Goal: Transaction & Acquisition: Purchase product/service

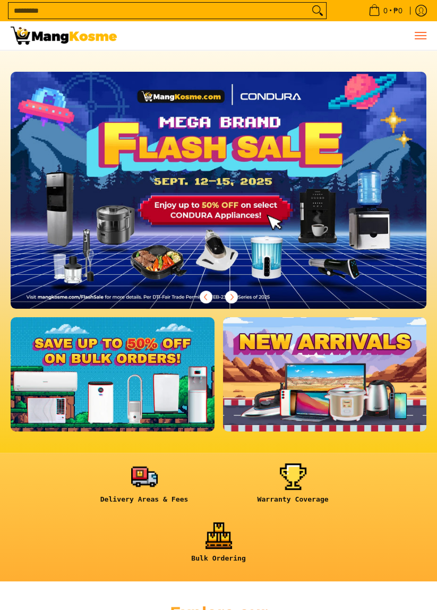
click at [421, 36] on span "Menu" at bounding box center [420, 36] width 13 height 0
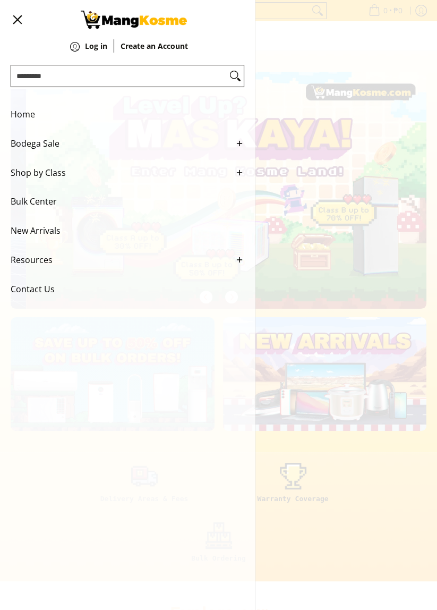
scroll to position [0, 415]
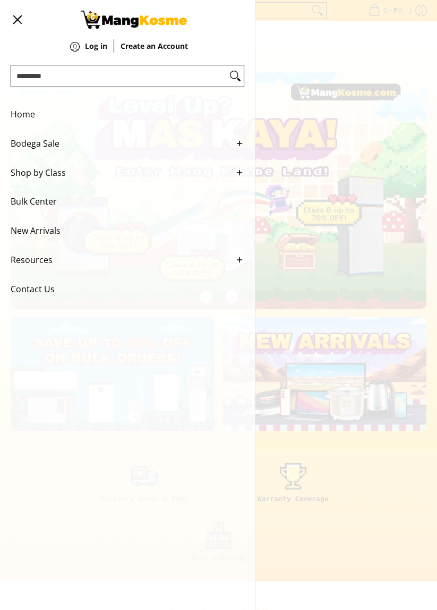
click at [28, 185] on span "Shop by Class" at bounding box center [120, 172] width 218 height 29
click at [37, 183] on span "Shop by Class" at bounding box center [120, 172] width 218 height 29
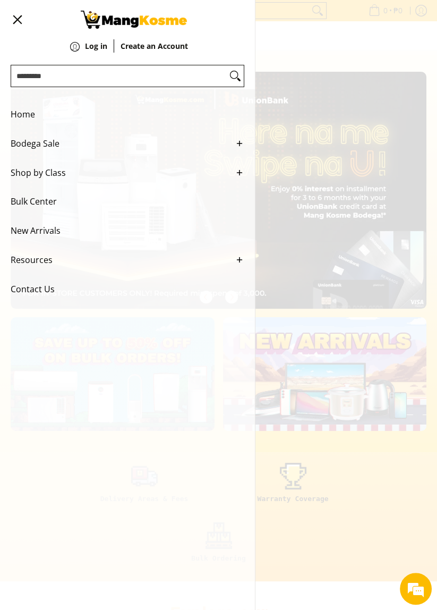
click at [374, 50] on div "0 Log in Create an Account" at bounding box center [218, 35] width 437 height 29
click at [12, 13] on button "Menu" at bounding box center [17, 19] width 13 height 39
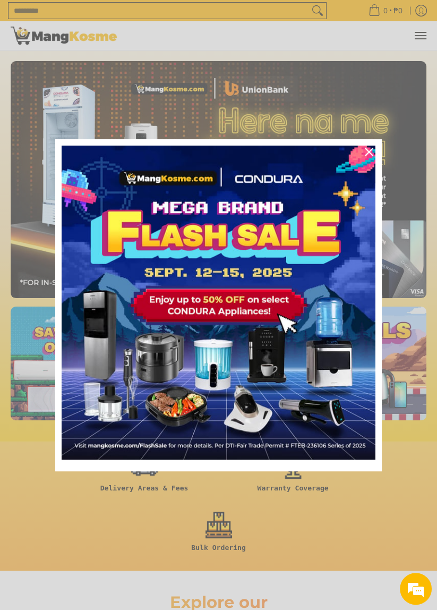
scroll to position [72, 0]
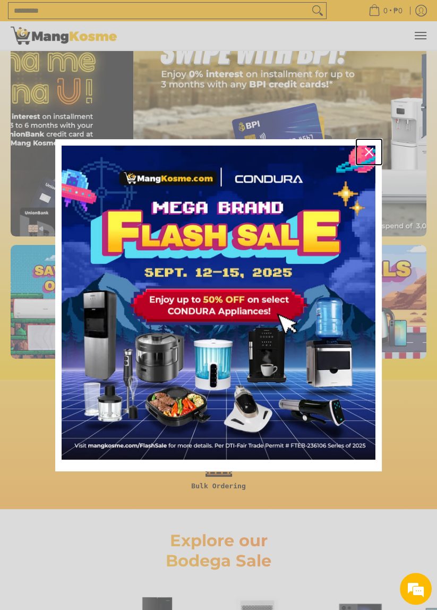
click at [368, 146] on div "Close" at bounding box center [369, 151] width 17 height 17
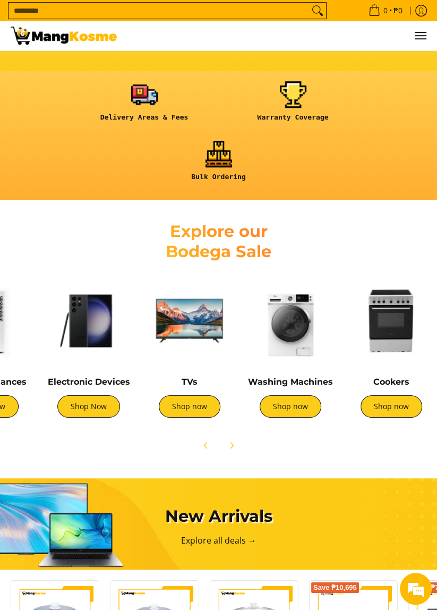
scroll to position [0, 0]
click at [296, 401] on link "Shop now" at bounding box center [291, 406] width 62 height 22
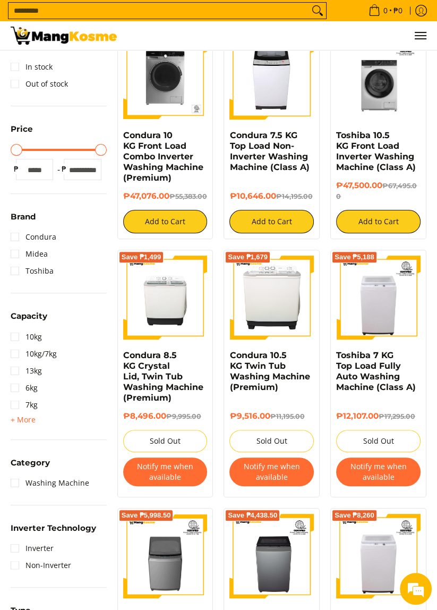
scroll to position [171, 0]
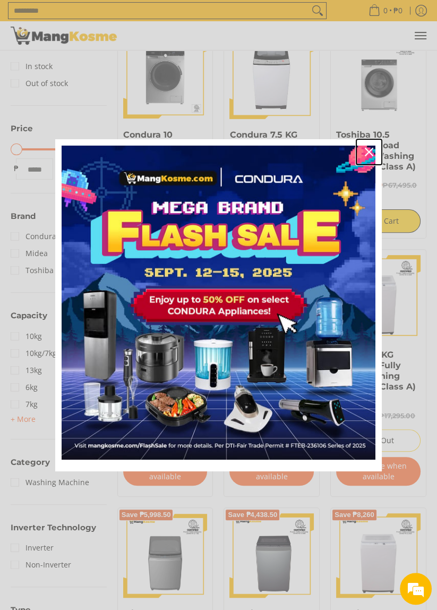
click at [366, 148] on icon "close icon" at bounding box center [369, 152] width 8 height 8
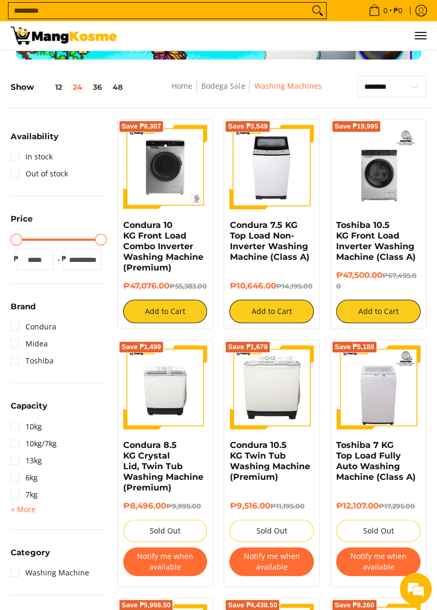
scroll to position [0, 0]
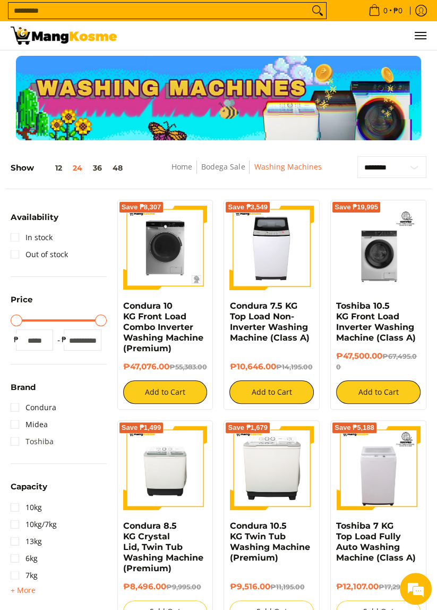
click at [18, 440] on link "Toshiba" at bounding box center [32, 441] width 43 height 17
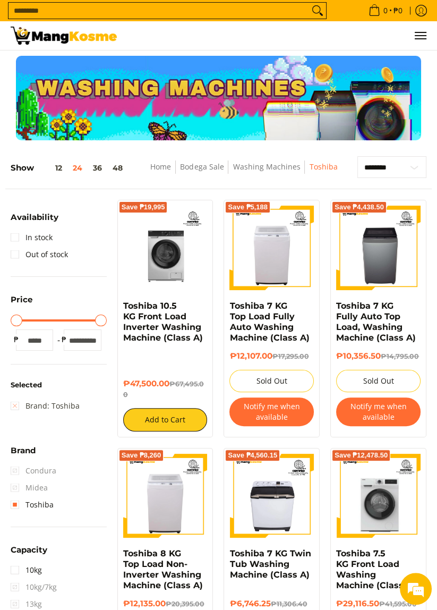
click at [56, 411] on link "Brand: Toshiba" at bounding box center [45, 405] width 69 height 17
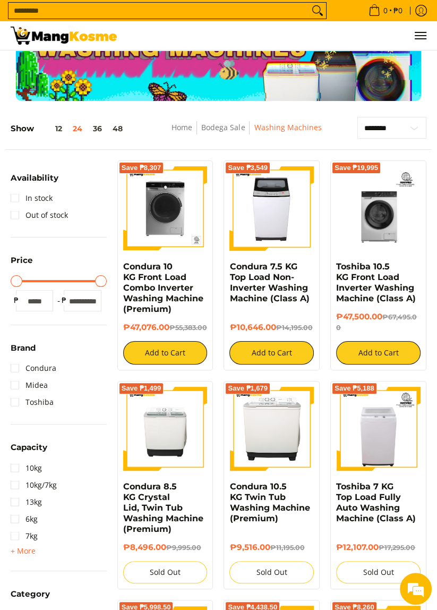
scroll to position [105, 0]
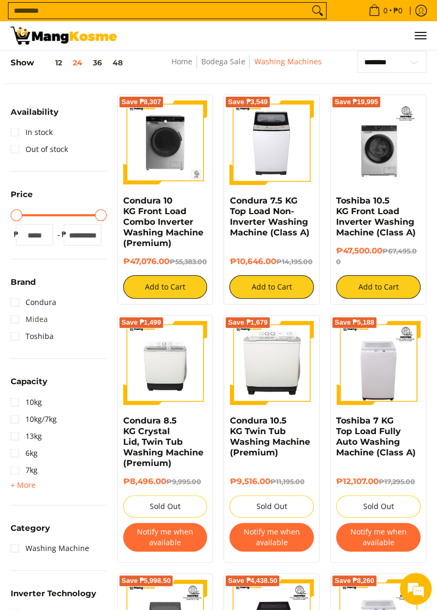
click at [37, 311] on link "Midea" at bounding box center [29, 319] width 37 height 17
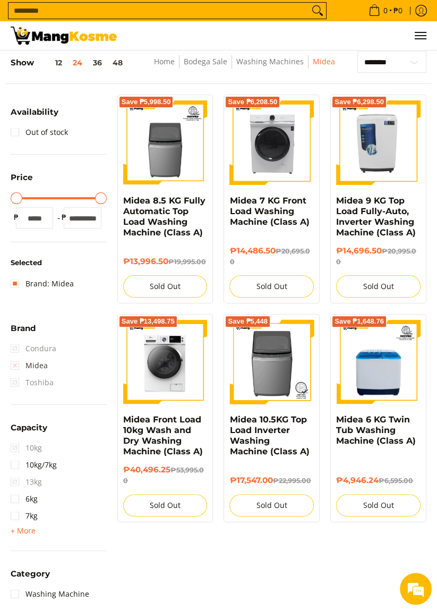
click at [31, 369] on link "Midea" at bounding box center [29, 365] width 37 height 17
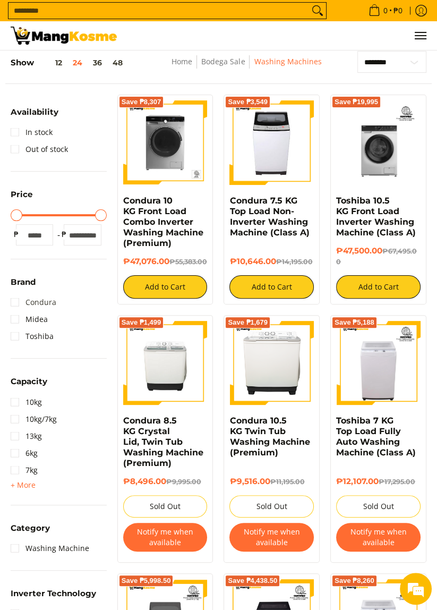
click at [47, 306] on link "Condura" at bounding box center [34, 302] width 46 height 17
